Goal: Task Accomplishment & Management: Complete application form

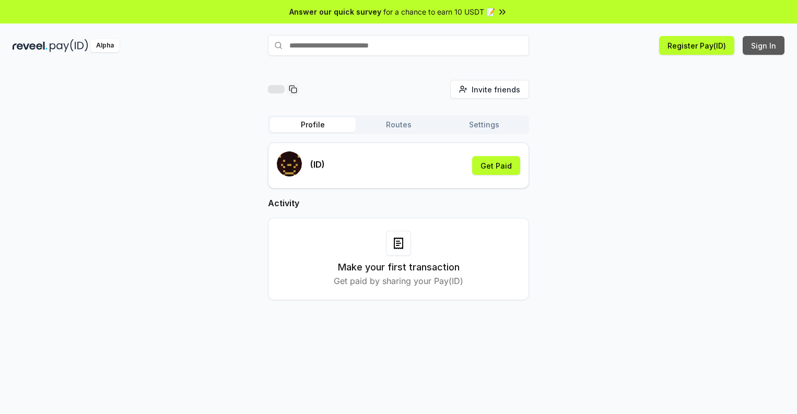
click at [764, 45] on button "Sign In" at bounding box center [764, 45] width 42 height 19
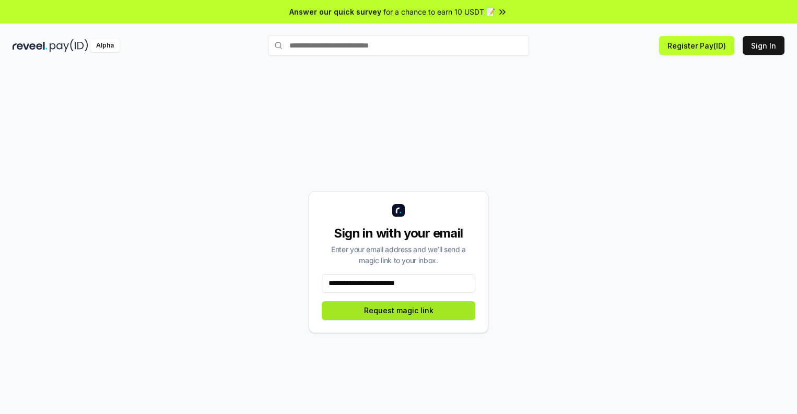
type input "**********"
click at [398, 310] on button "Request magic link" at bounding box center [399, 310] width 154 height 19
